Goal: Contribute content: Add original content to the website for others to see

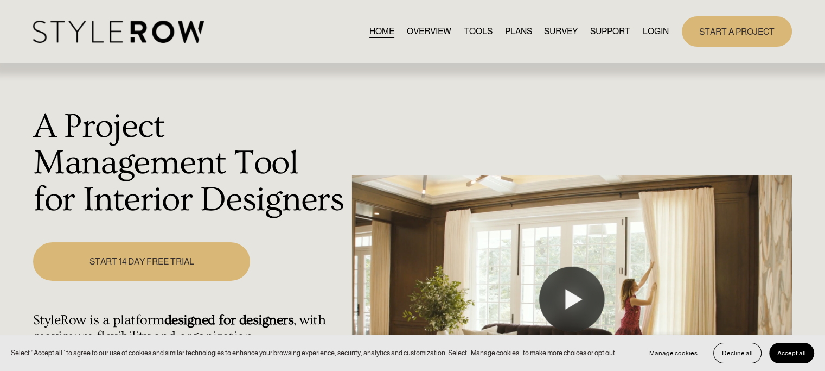
click at [653, 30] on link "LOGIN" at bounding box center [656, 31] width 26 height 15
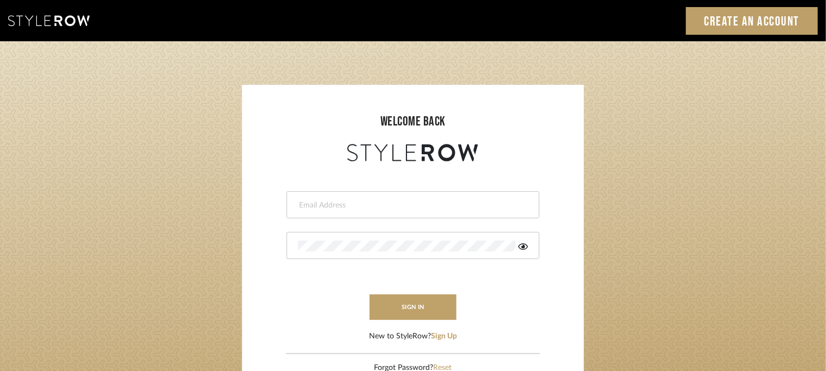
type input "[EMAIL_ADDRESS][PERSON_NAME][DOMAIN_NAME]"
click at [397, 234] on div at bounding box center [412, 245] width 253 height 27
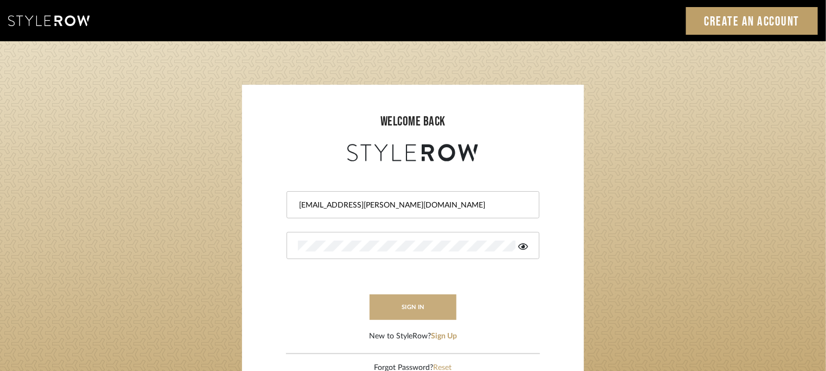
click at [419, 304] on button "sign in" at bounding box center [412, 306] width 87 height 25
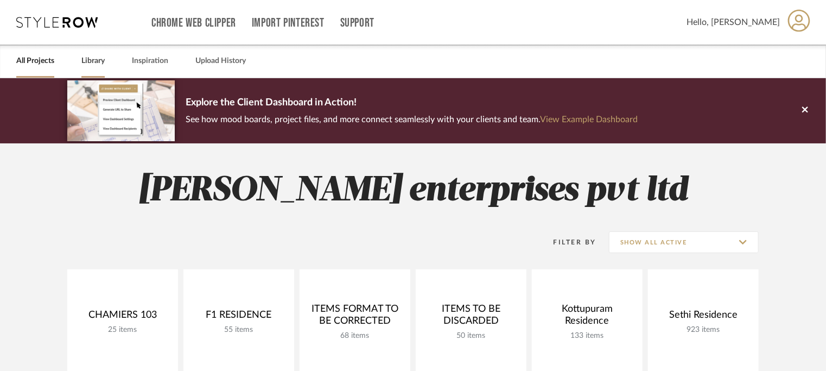
click at [87, 60] on link "Library" at bounding box center [92, 61] width 23 height 15
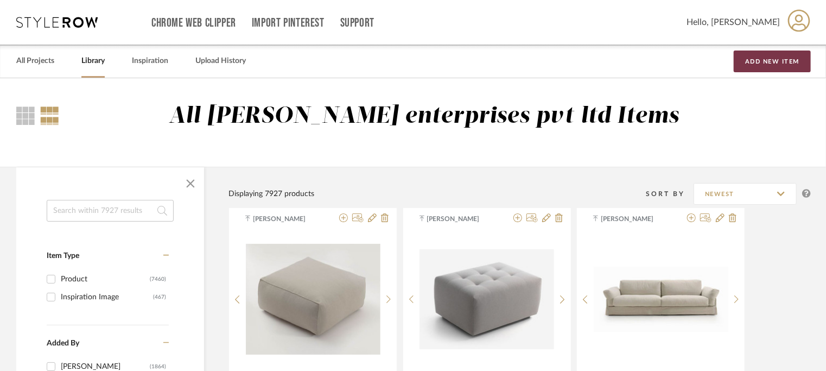
click at [759, 64] on button "Add New Item" at bounding box center [771, 61] width 77 height 22
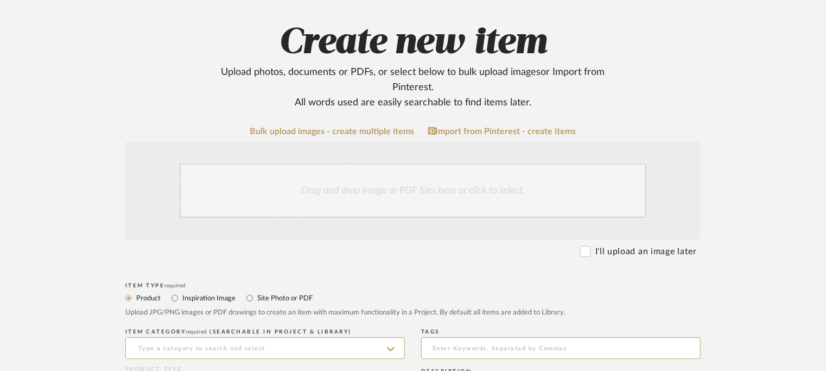
scroll to position [217, 0]
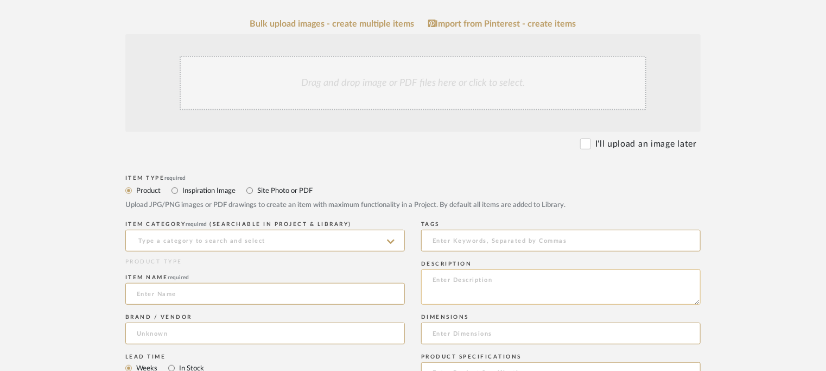
paste textarea "Type: Chair - Copete Designer : Arbel Dimensions : W 100 x D 100 x H 43cm Mater…"
type textarea "Type: Chair - Copete Designer : Arbel Dimensions : W 100 x D 100 x H 43cm Mater…"
click at [252, 239] on input at bounding box center [264, 240] width 279 height 22
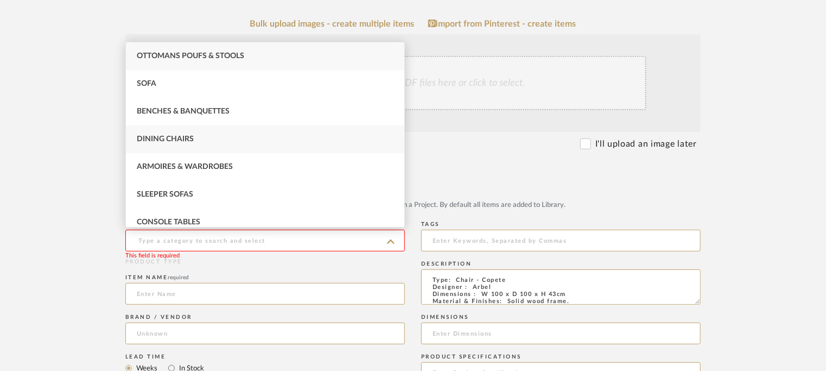
click at [168, 144] on div "Dining Chairs" at bounding box center [265, 139] width 278 height 28
type input "Dining Chairs"
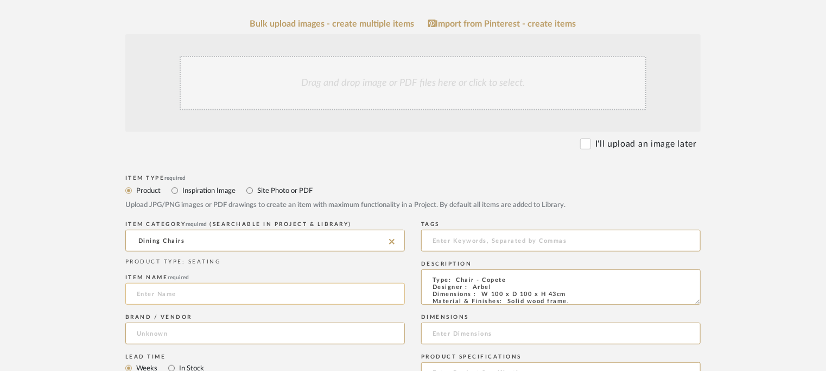
click at [175, 296] on input at bounding box center [264, 294] width 279 height 22
type input "c"
type input "COPETE"
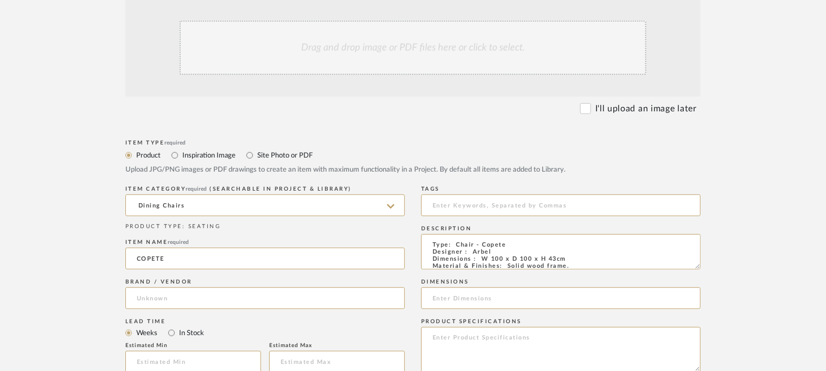
scroll to position [271, 0]
